Goal: Task Accomplishment & Management: Manage account settings

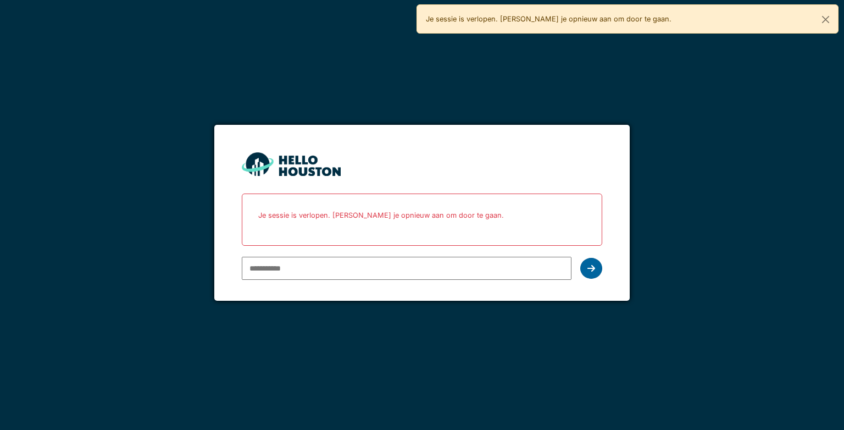
type input "**********"
click at [584, 267] on div at bounding box center [591, 268] width 22 height 21
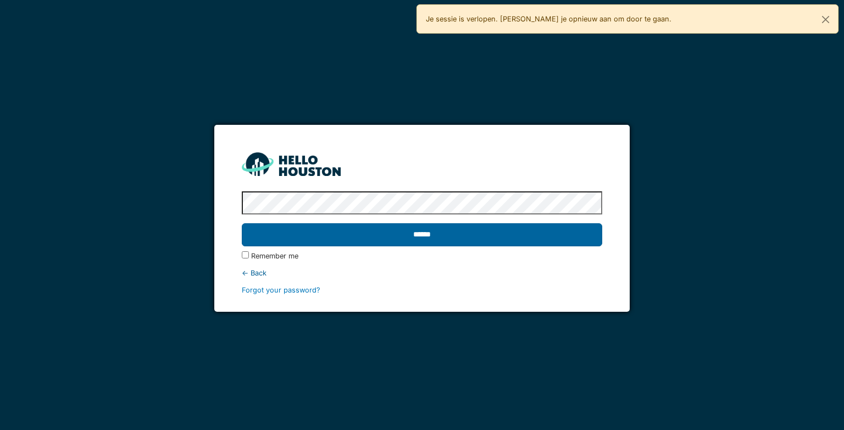
click at [531, 236] on input "******" at bounding box center [422, 234] width 360 height 23
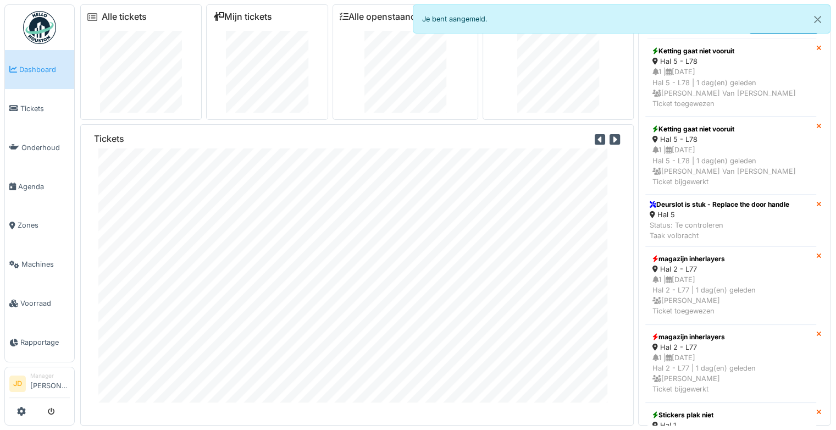
click at [253, 16] on link "Mijn tickets" at bounding box center [242, 17] width 59 height 10
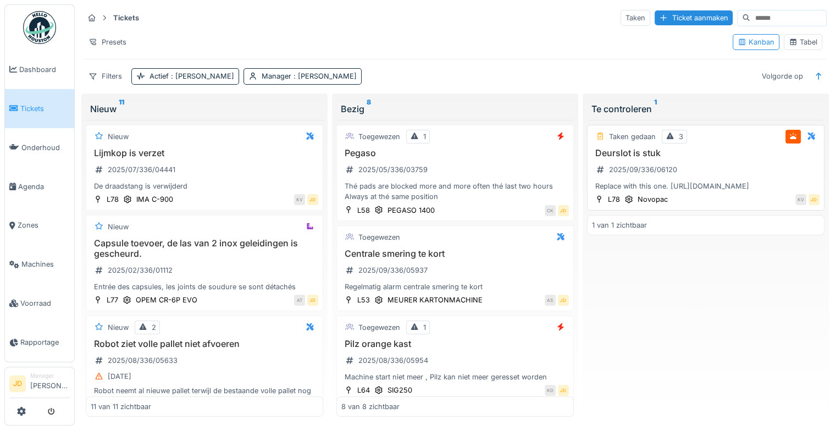
click at [720, 176] on div "Deurslot is stuk 2025/09/336/06120 Replace with this one. [URL][DOMAIN_NAME]" at bounding box center [706, 170] width 228 height 44
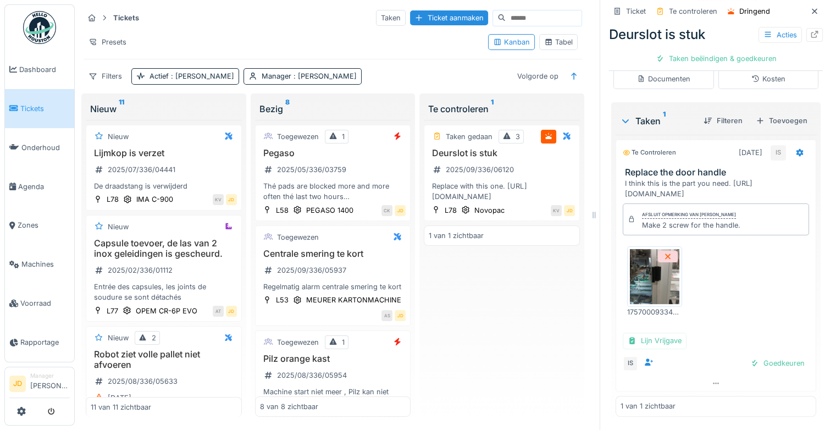
scroll to position [235, 0]
click at [760, 356] on div "Goedkeuren" at bounding box center [777, 363] width 63 height 15
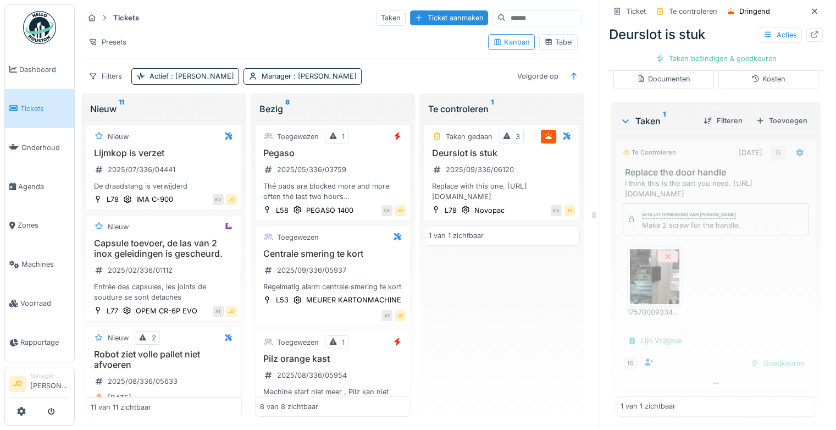
scroll to position [173, 0]
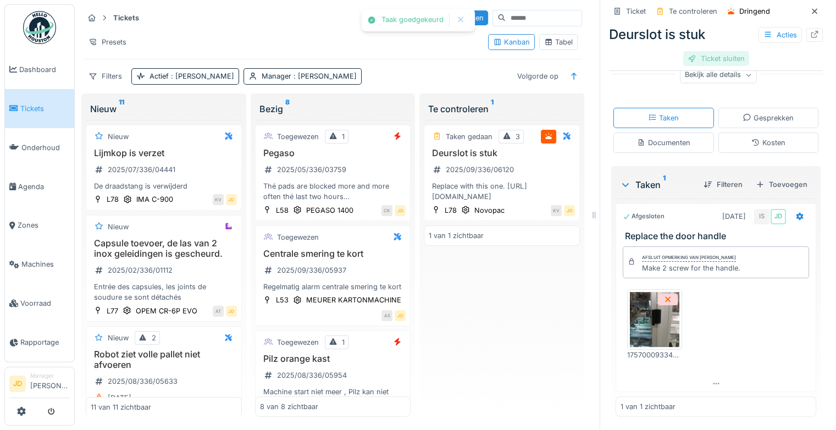
click at [699, 53] on div "Ticket sluiten" at bounding box center [716, 58] width 66 height 15
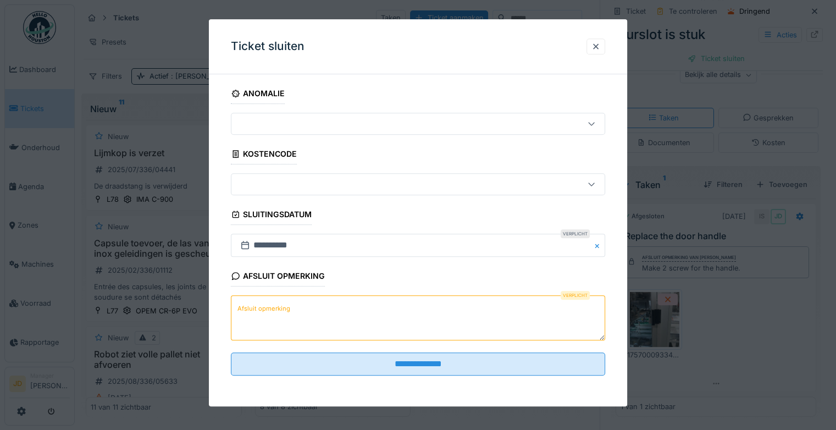
click at [323, 313] on textarea "Afsluit opmerking" at bounding box center [418, 318] width 374 height 45
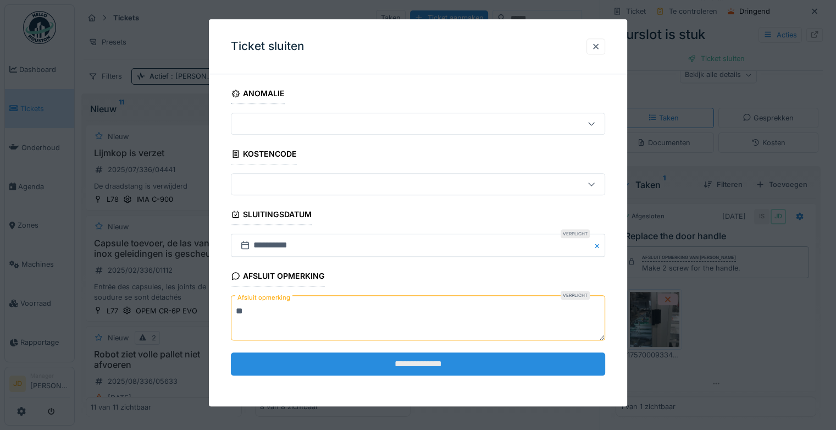
type textarea "**"
click at [340, 359] on input "**********" at bounding box center [418, 363] width 374 height 23
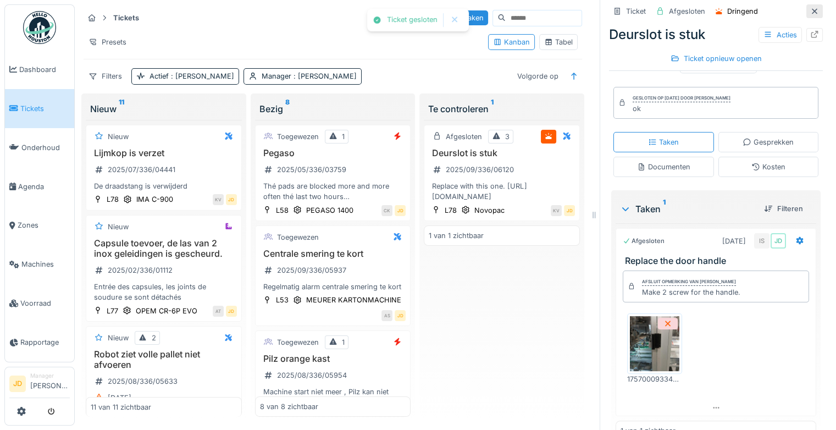
click at [810, 8] on icon at bounding box center [814, 11] width 9 height 7
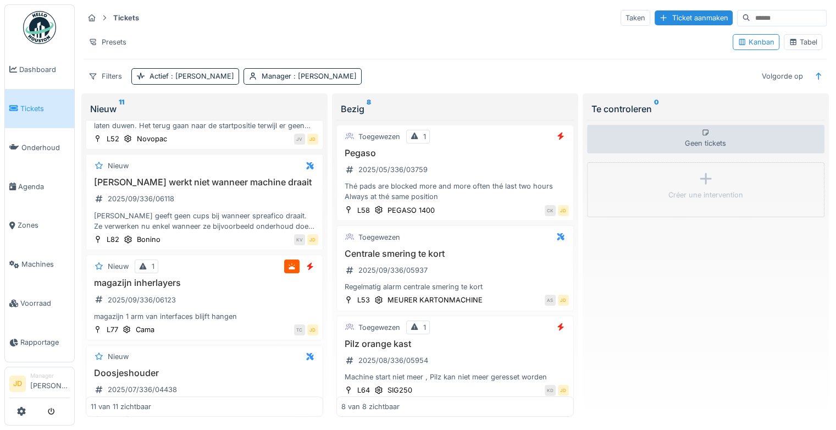
scroll to position [727, 0]
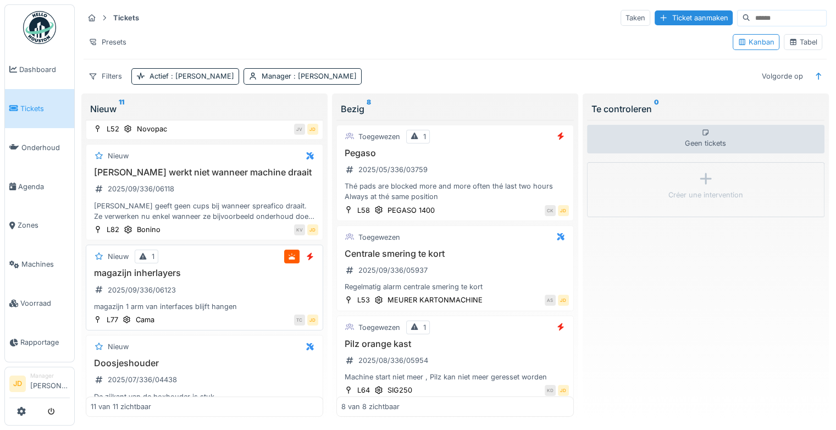
click at [212, 278] on div "magazijn inherlayers 2025/09/336/06123 magazijn 1 arm van interfaces blijft han…" at bounding box center [205, 290] width 228 height 44
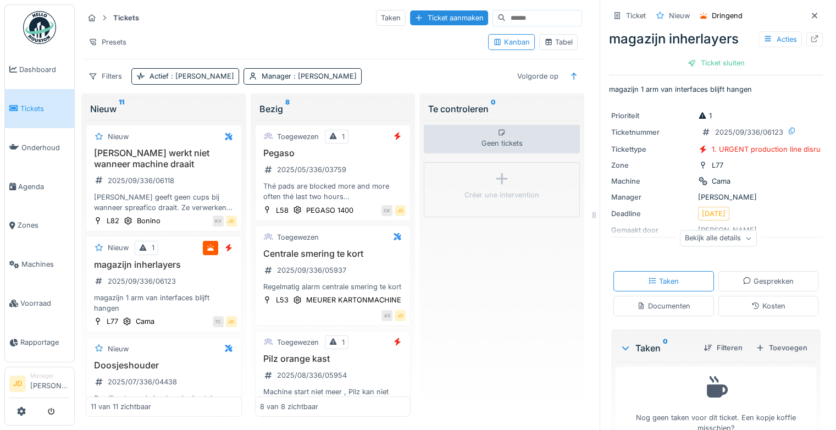
click at [631, 296] on div "Documenten" at bounding box center [663, 306] width 101 height 20
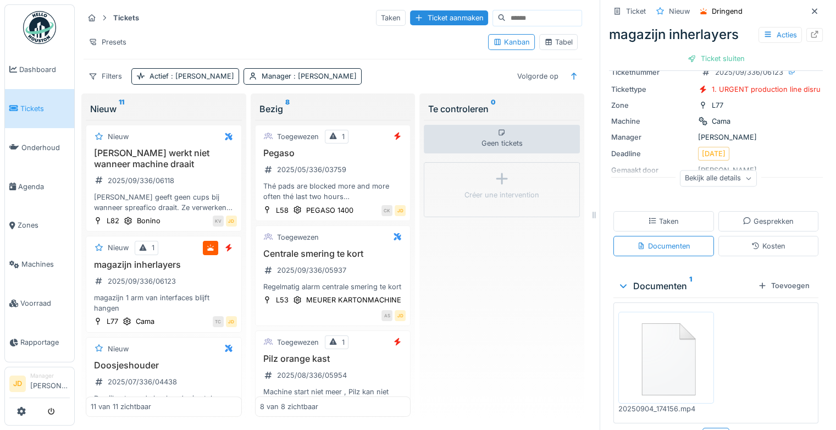
scroll to position [62, 0]
click at [657, 330] on img at bounding box center [666, 355] width 90 height 86
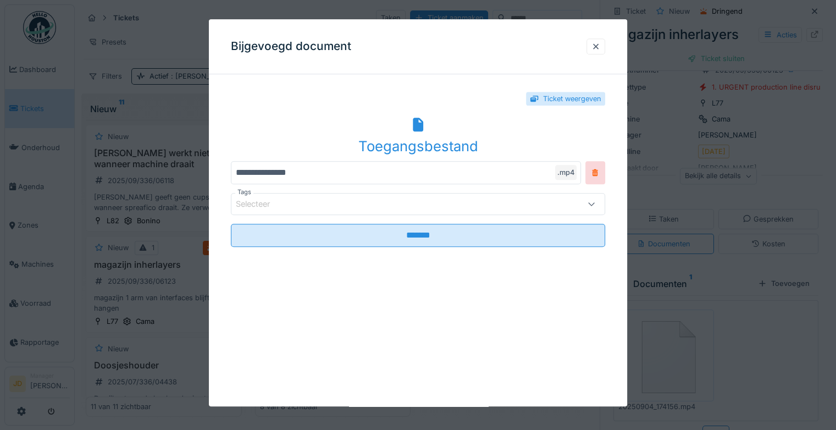
click at [434, 110] on div "Ticket weergeven" at bounding box center [418, 98] width 374 height 31
click at [420, 121] on icon at bounding box center [418, 125] width 10 height 14
click at [600, 41] on div at bounding box center [595, 46] width 9 height 10
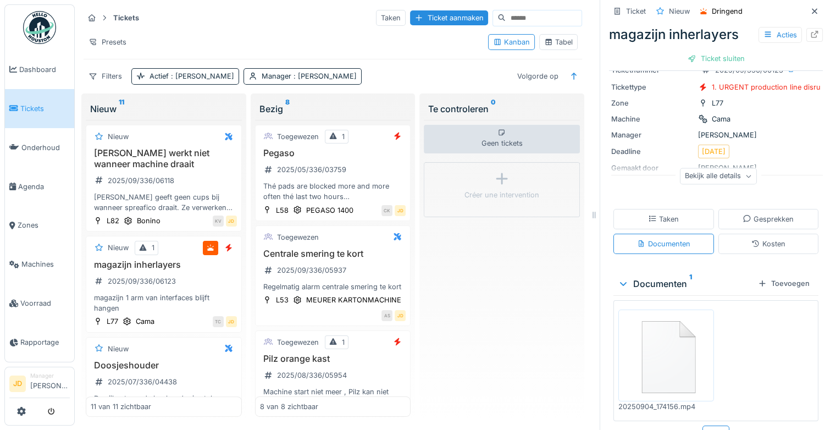
scroll to position [0, 0]
click at [772, 35] on div "Acties" at bounding box center [779, 35] width 43 height 16
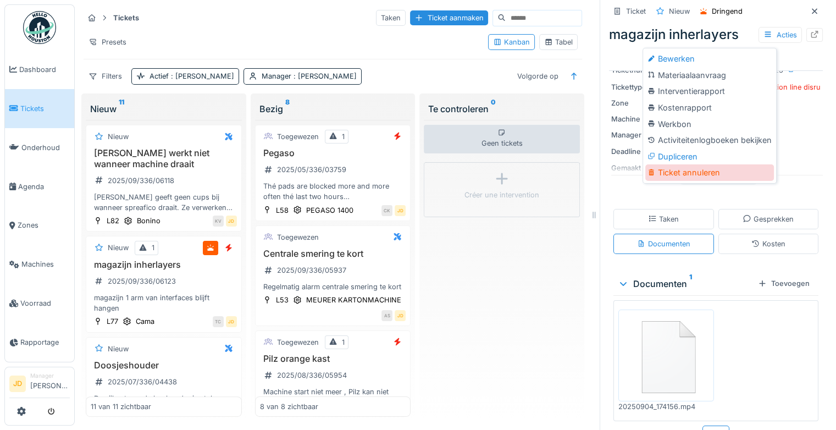
click at [691, 173] on div "Ticket annuleren" at bounding box center [709, 172] width 129 height 16
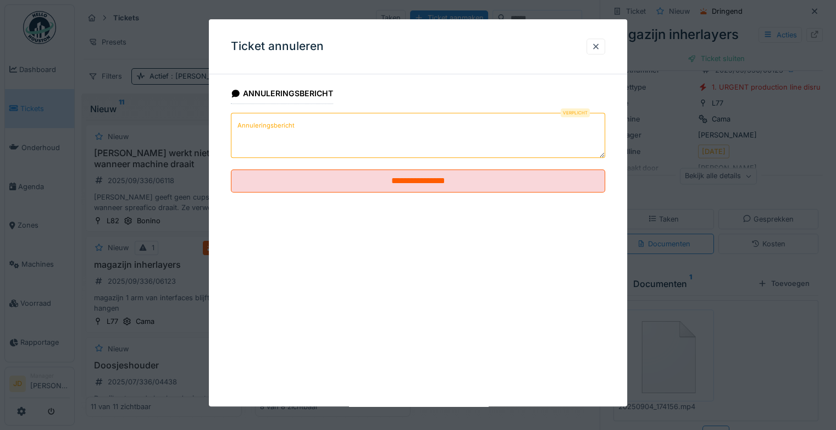
click at [352, 140] on textarea "Annuleringsbericht" at bounding box center [418, 135] width 374 height 45
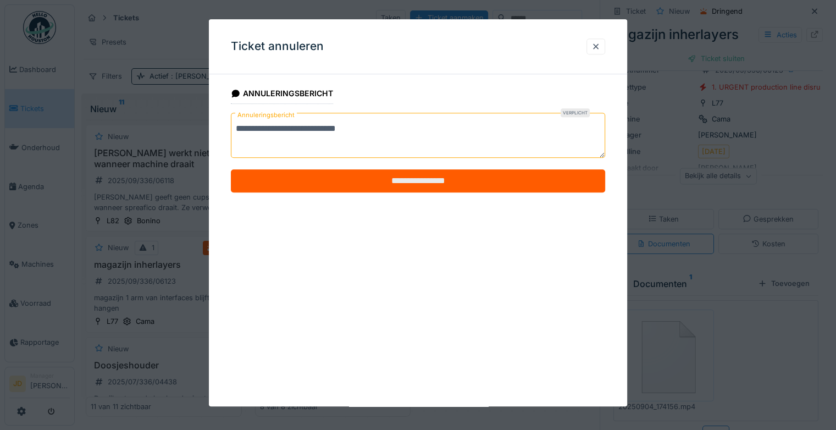
type textarea "**********"
click at [389, 186] on input "**********" at bounding box center [418, 180] width 374 height 23
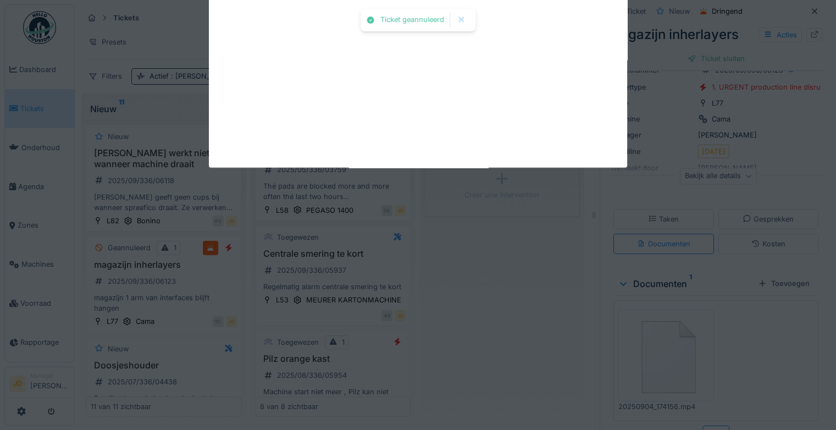
scroll to position [47, 0]
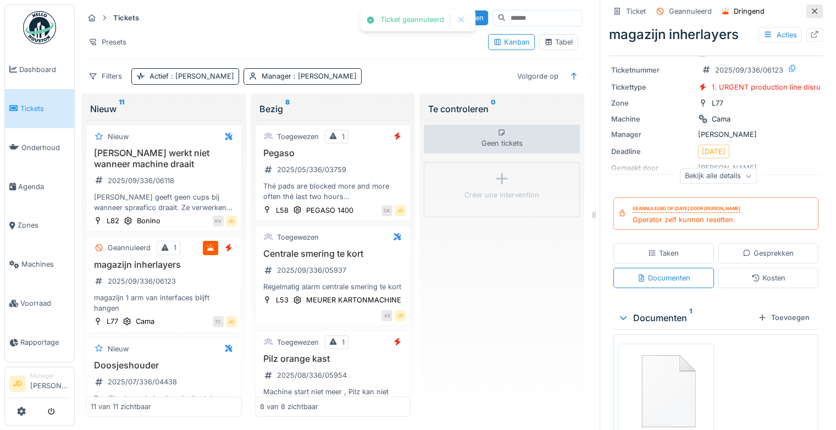
click at [810, 13] on icon at bounding box center [814, 11] width 9 height 7
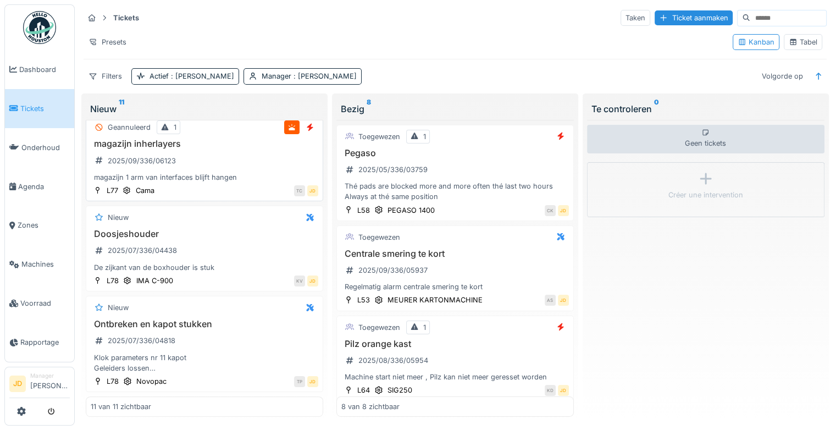
scroll to position [8, 0]
click at [462, 339] on div "Pilz orange kast 2025/08/336/05954 Machine start niet meer , Pilz kan niet meer…" at bounding box center [455, 361] width 228 height 44
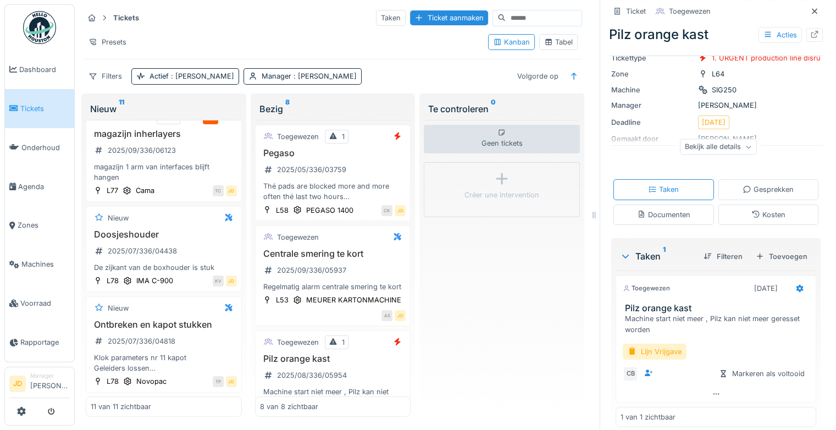
scroll to position [86, 0]
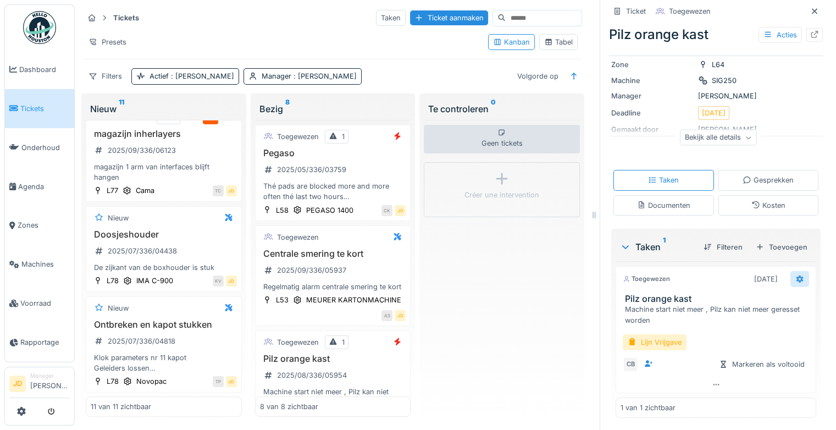
click at [796, 275] on icon at bounding box center [799, 279] width 7 height 8
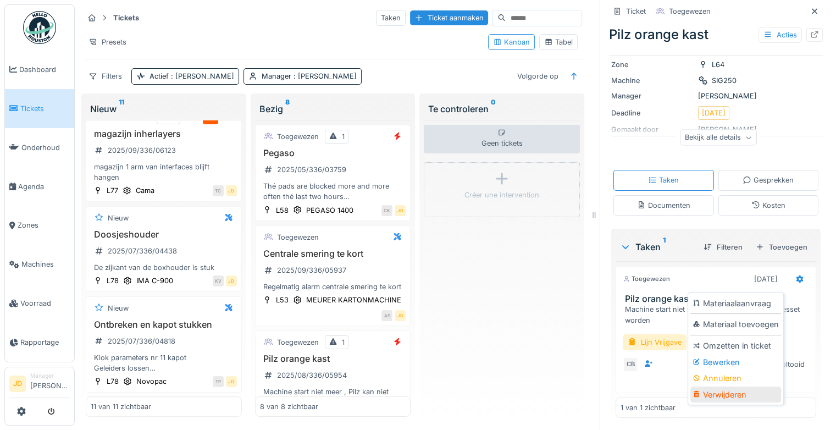
click at [719, 386] on div "Verwijderen" at bounding box center [735, 394] width 91 height 16
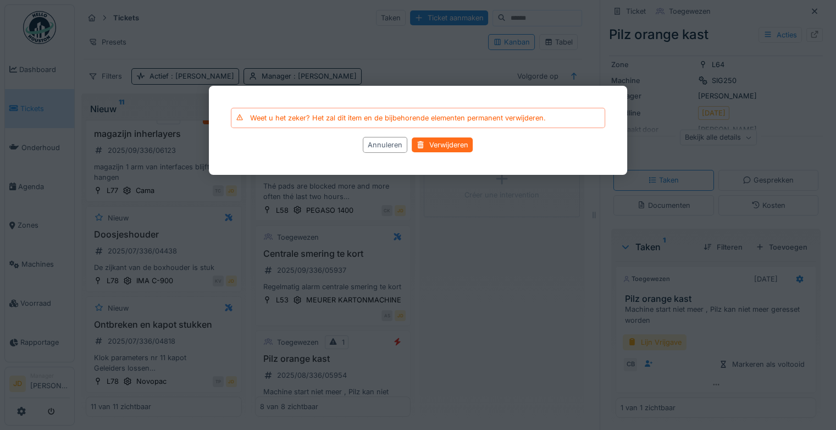
click at [443, 146] on div "Verwijderen" at bounding box center [442, 145] width 61 height 15
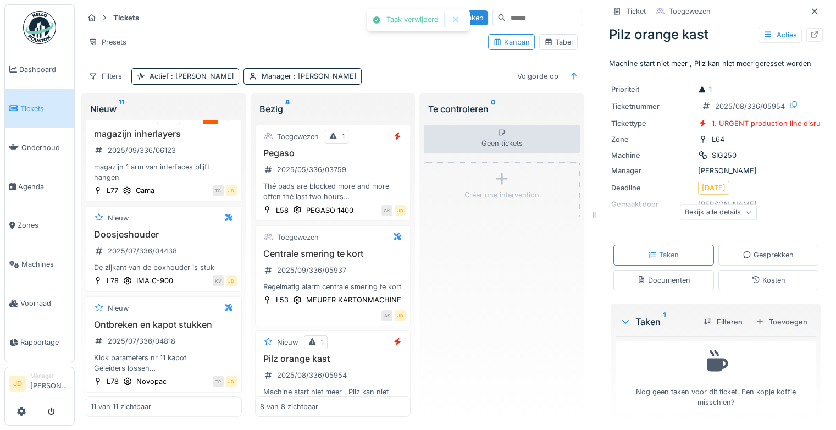
scroll to position [26, 0]
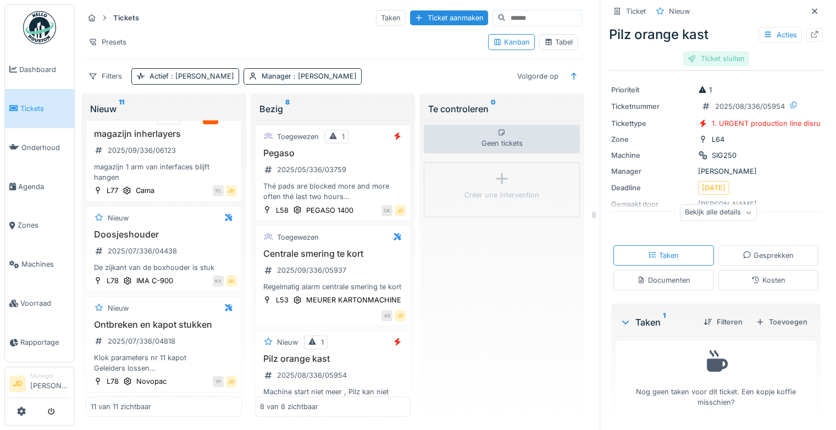
click at [697, 51] on div "Ticket sluiten" at bounding box center [716, 58] width 66 height 15
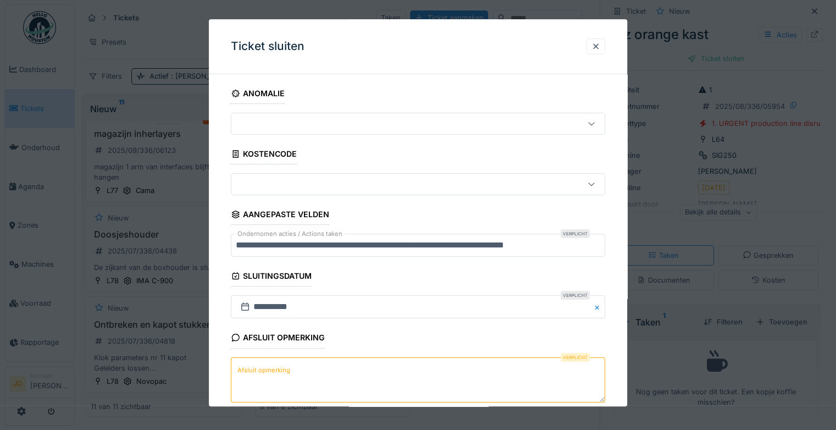
scroll to position [59, 0]
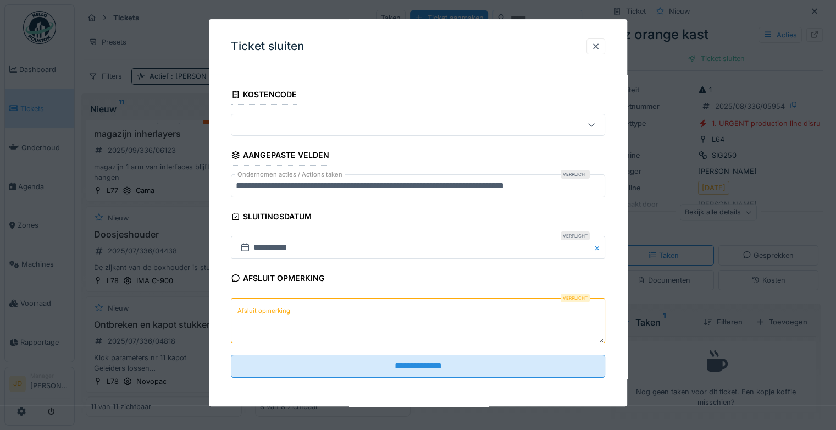
click at [353, 309] on textarea "Afsluit opmerking" at bounding box center [418, 320] width 374 height 45
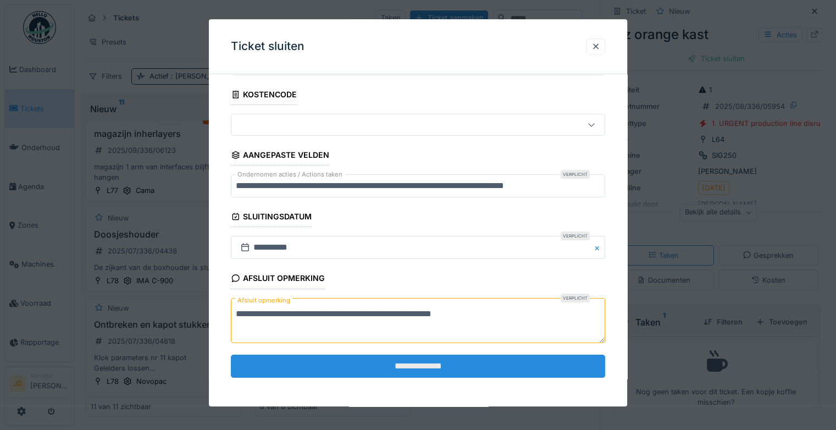
type textarea "**********"
click at [382, 357] on input "**********" at bounding box center [418, 366] width 374 height 23
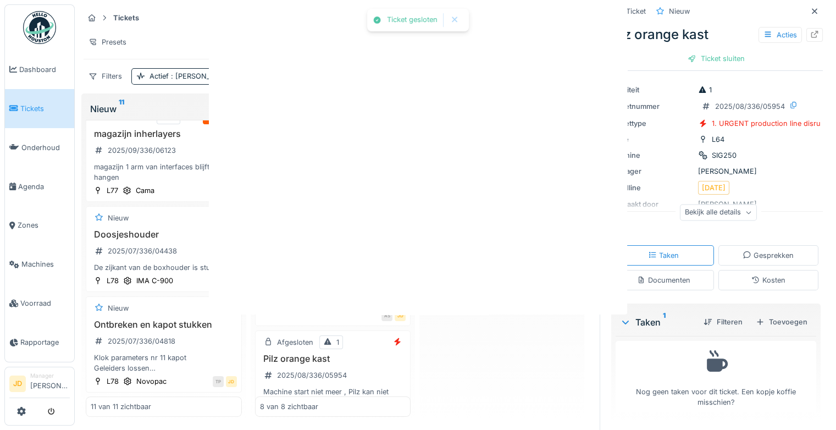
scroll to position [0, 0]
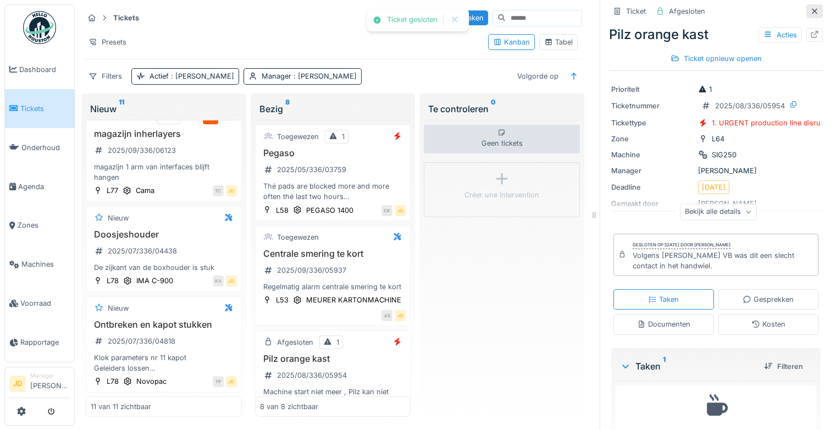
click at [810, 8] on icon at bounding box center [814, 11] width 9 height 7
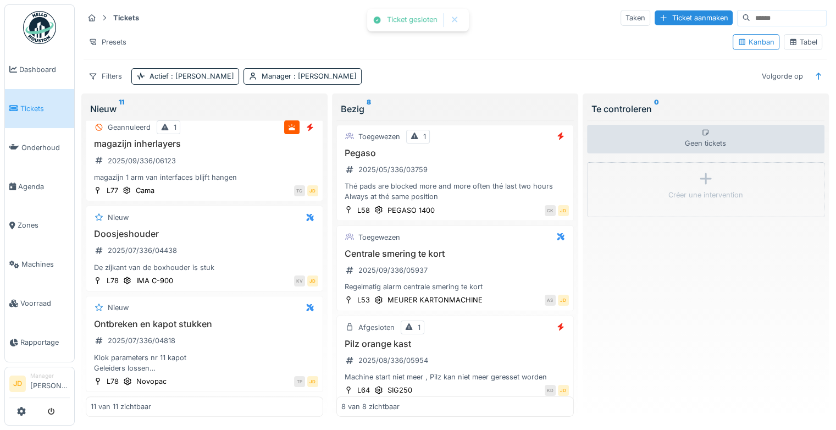
scroll to position [860, 0]
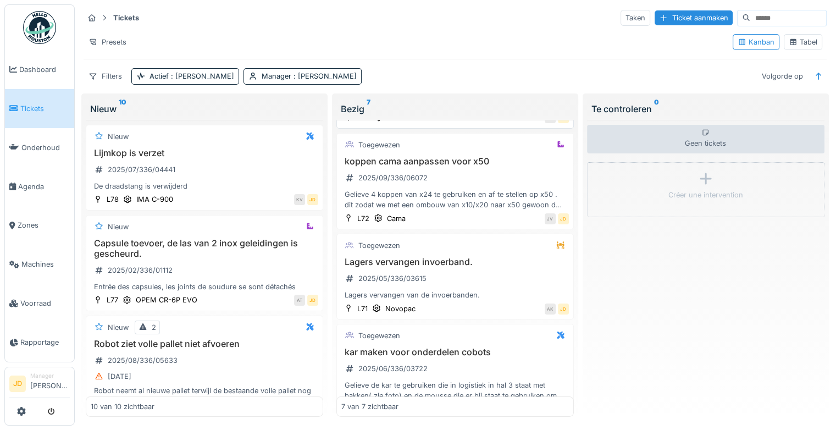
scroll to position [182, 0]
